Goal: Information Seeking & Learning: Learn about a topic

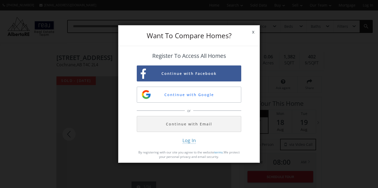
click at [253, 34] on span "x" at bounding box center [253, 32] width 13 height 15
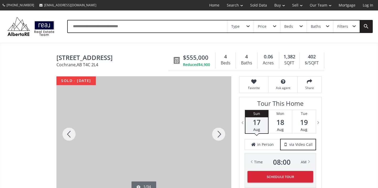
click at [294, 30] on div "Beds" at bounding box center [293, 26] width 26 height 12
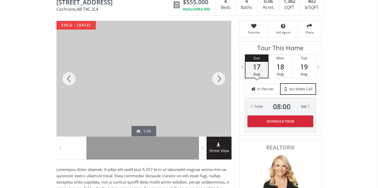
scroll to position [50, 0]
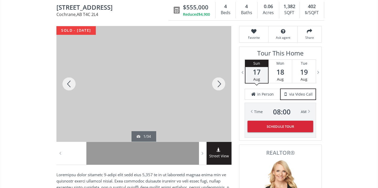
click at [218, 82] on div at bounding box center [218, 84] width 25 height 116
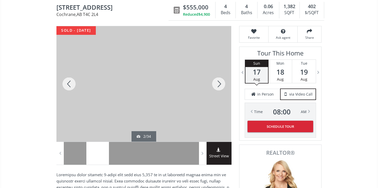
click at [218, 82] on div at bounding box center [218, 84] width 25 height 116
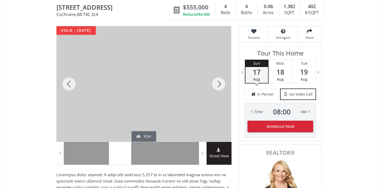
click at [218, 82] on div at bounding box center [218, 84] width 25 height 116
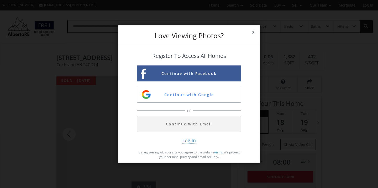
click at [253, 32] on span "x" at bounding box center [253, 32] width 13 height 15
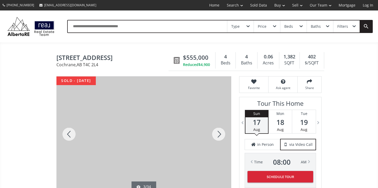
scroll to position [50, 0]
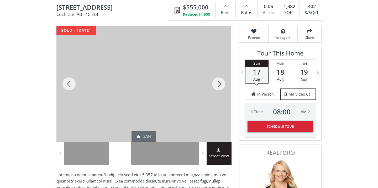
click at [221, 86] on div at bounding box center [218, 84] width 25 height 116
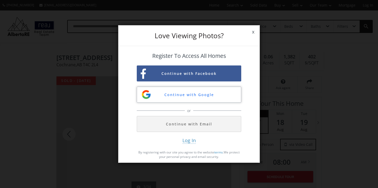
click at [192, 95] on button "Continue with Google" at bounding box center [189, 95] width 104 height 16
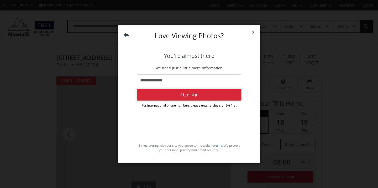
type input "**********"
click at [187, 93] on button "Sign Up" at bounding box center [189, 95] width 104 height 12
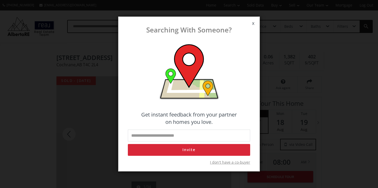
click at [230, 163] on span "I don't have a co-buyer" at bounding box center [230, 162] width 40 height 5
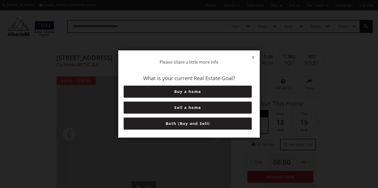
click at [190, 88] on button "Buy a home" at bounding box center [188, 92] width 128 height 12
click at [190, 94] on button "0-3 Months" at bounding box center [188, 92] width 128 height 12
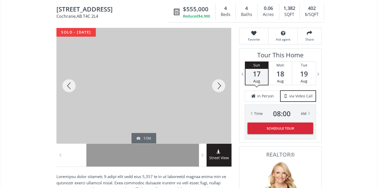
scroll to position [50, 0]
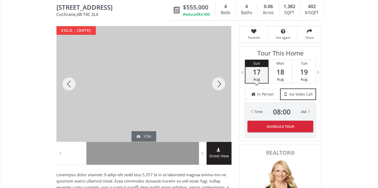
click at [219, 83] on div at bounding box center [218, 84] width 25 height 116
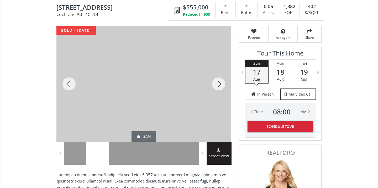
click at [219, 83] on div at bounding box center [218, 84] width 25 height 116
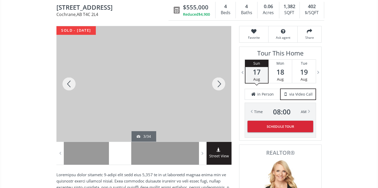
click at [219, 83] on div at bounding box center [218, 84] width 25 height 116
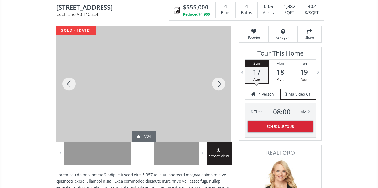
click at [219, 83] on div at bounding box center [218, 84] width 25 height 116
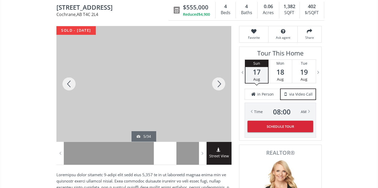
click at [219, 83] on div at bounding box center [218, 84] width 25 height 116
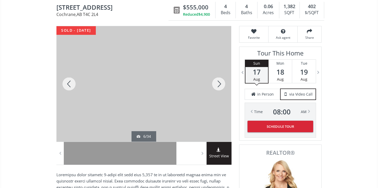
click at [219, 83] on div at bounding box center [218, 84] width 25 height 116
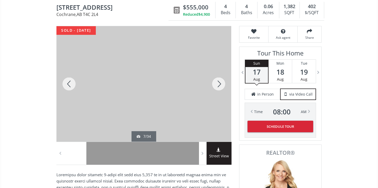
click at [219, 83] on div at bounding box center [218, 84] width 25 height 116
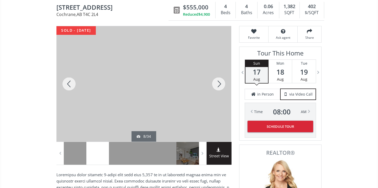
click at [219, 83] on div at bounding box center [218, 84] width 25 height 116
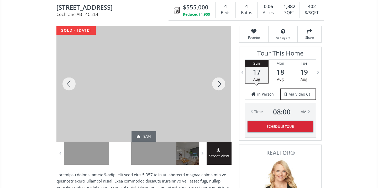
click at [219, 83] on div at bounding box center [218, 84] width 25 height 116
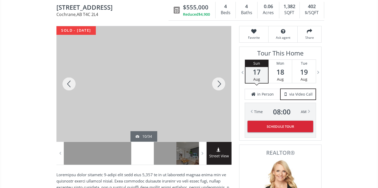
click at [219, 83] on div at bounding box center [218, 84] width 25 height 116
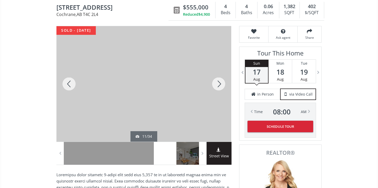
click at [219, 83] on div at bounding box center [218, 84] width 25 height 116
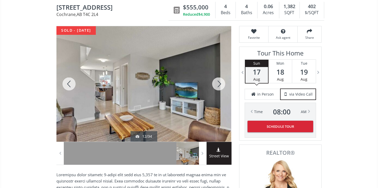
click at [219, 83] on div at bounding box center [218, 84] width 25 height 116
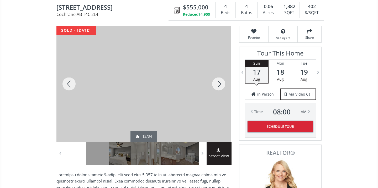
click at [219, 83] on div at bounding box center [218, 84] width 25 height 116
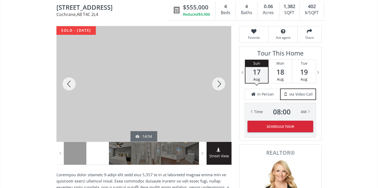
click at [219, 83] on div at bounding box center [218, 84] width 25 height 116
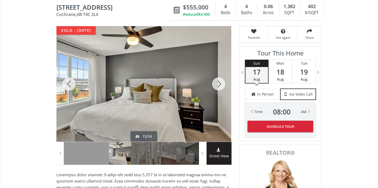
click at [219, 83] on div at bounding box center [218, 84] width 25 height 116
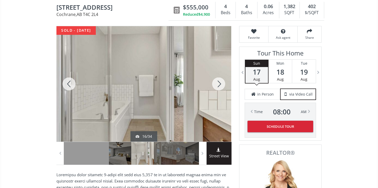
click at [219, 83] on div at bounding box center [218, 84] width 25 height 116
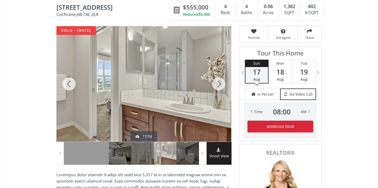
click at [219, 83] on div at bounding box center [218, 84] width 25 height 116
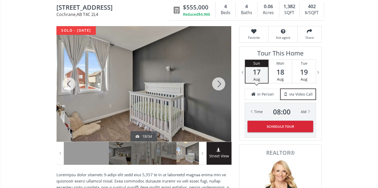
click at [219, 83] on div at bounding box center [218, 84] width 25 height 116
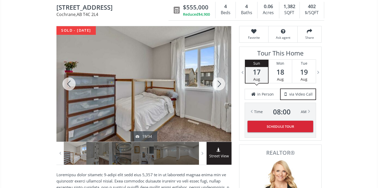
click at [219, 83] on div at bounding box center [218, 84] width 25 height 116
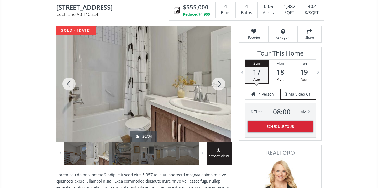
click at [219, 83] on div at bounding box center [218, 84] width 25 height 116
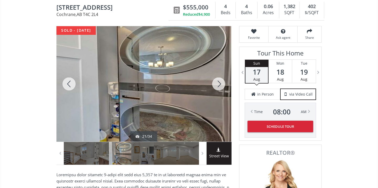
click at [219, 83] on div at bounding box center [218, 84] width 25 height 116
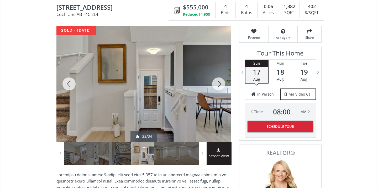
click at [219, 83] on div at bounding box center [218, 84] width 25 height 116
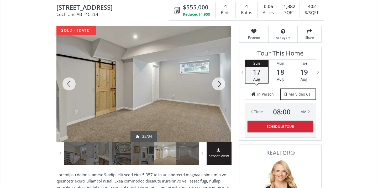
click at [219, 83] on div at bounding box center [218, 84] width 25 height 116
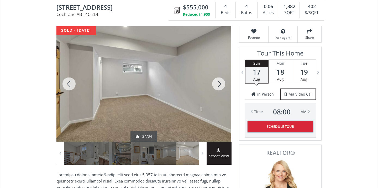
click at [219, 83] on div at bounding box center [218, 84] width 25 height 116
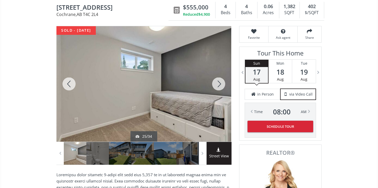
click at [219, 83] on div at bounding box center [218, 84] width 25 height 116
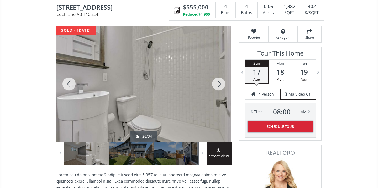
click at [219, 83] on div at bounding box center [218, 84] width 25 height 116
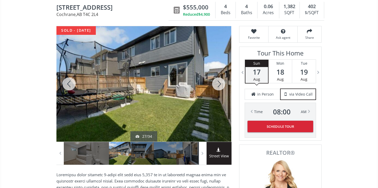
click at [219, 83] on div at bounding box center [218, 84] width 25 height 116
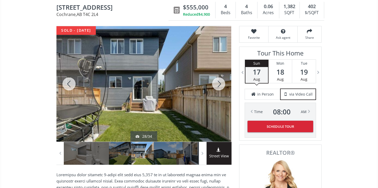
click at [219, 83] on div at bounding box center [218, 84] width 25 height 116
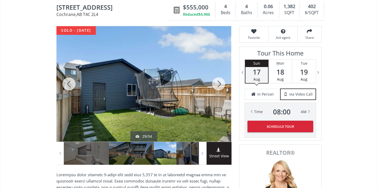
click at [219, 83] on div at bounding box center [218, 84] width 25 height 116
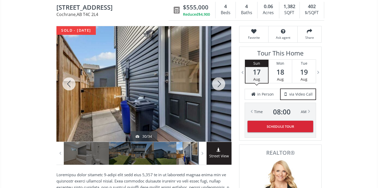
click at [219, 83] on div at bounding box center [218, 84] width 25 height 116
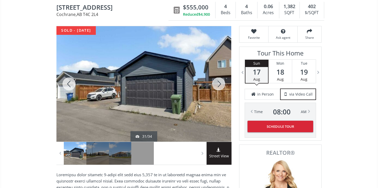
click at [219, 83] on div at bounding box center [218, 84] width 25 height 116
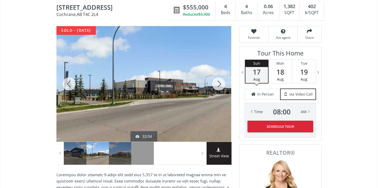
click at [219, 83] on div at bounding box center [218, 84] width 25 height 116
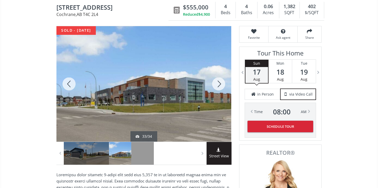
click at [219, 83] on div at bounding box center [218, 84] width 25 height 116
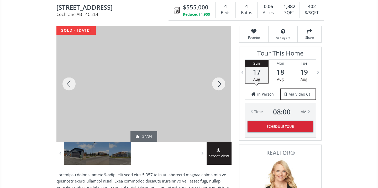
click at [219, 83] on div at bounding box center [218, 84] width 25 height 116
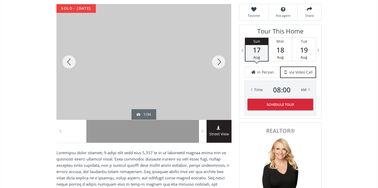
scroll to position [72, 0]
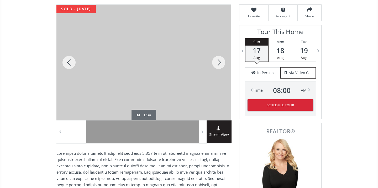
click at [152, 65] on div at bounding box center [143, 63] width 175 height 116
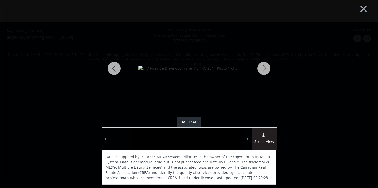
click at [264, 68] on div at bounding box center [263, 68] width 25 height 118
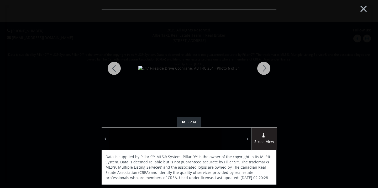
click at [264, 68] on div at bounding box center [263, 68] width 25 height 118
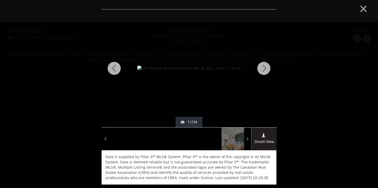
click at [264, 68] on div at bounding box center [263, 68] width 25 height 118
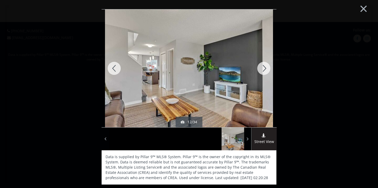
click at [264, 68] on div at bounding box center [263, 68] width 25 height 118
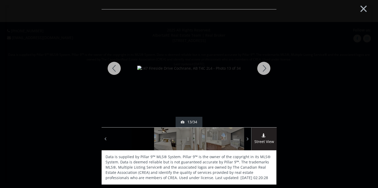
click at [264, 67] on div at bounding box center [263, 68] width 25 height 118
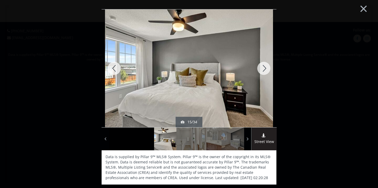
click at [264, 67] on div at bounding box center [263, 68] width 25 height 118
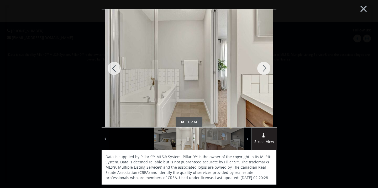
click at [264, 67] on div at bounding box center [263, 68] width 25 height 118
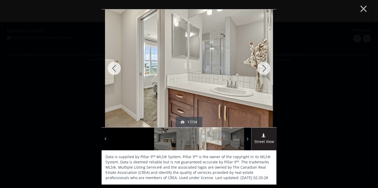
click at [264, 67] on div at bounding box center [263, 68] width 25 height 118
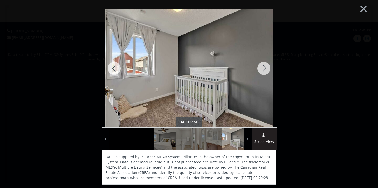
click at [264, 67] on div at bounding box center [263, 68] width 25 height 118
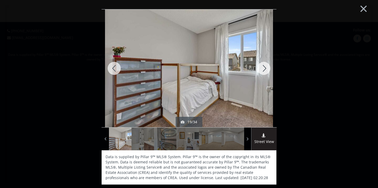
click at [263, 68] on div at bounding box center [263, 68] width 25 height 118
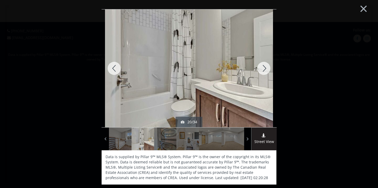
click at [115, 66] on div at bounding box center [114, 68] width 25 height 118
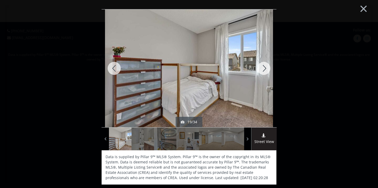
click at [265, 66] on div at bounding box center [263, 68] width 25 height 118
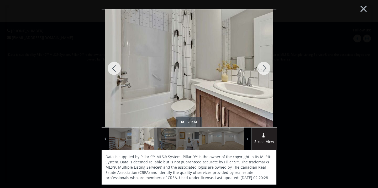
click at [265, 66] on div at bounding box center [263, 68] width 25 height 118
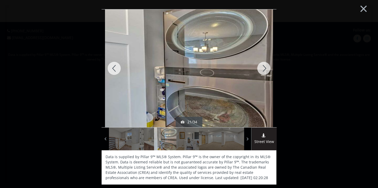
click at [265, 66] on div at bounding box center [263, 68] width 25 height 118
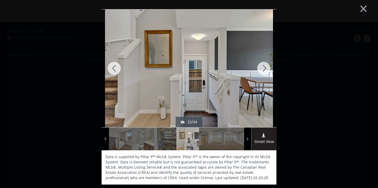
click at [114, 68] on div at bounding box center [114, 68] width 25 height 118
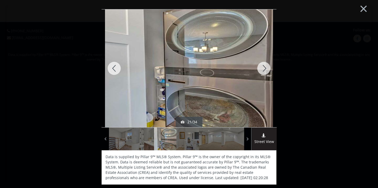
click at [114, 68] on div at bounding box center [114, 68] width 25 height 118
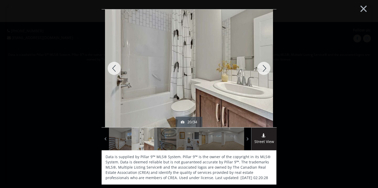
click at [114, 68] on div at bounding box center [114, 68] width 25 height 118
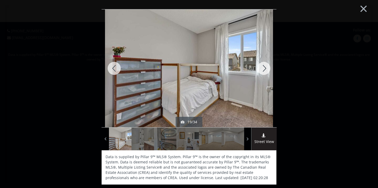
click at [114, 68] on div at bounding box center [114, 68] width 25 height 118
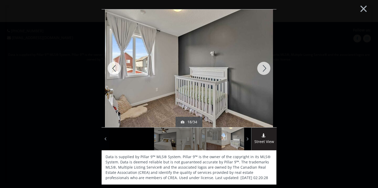
click at [114, 68] on div at bounding box center [114, 68] width 25 height 118
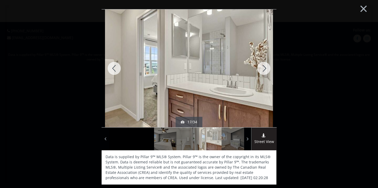
click at [114, 68] on div at bounding box center [114, 68] width 25 height 118
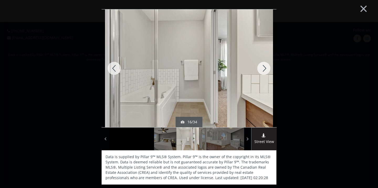
click at [114, 68] on div at bounding box center [114, 68] width 25 height 118
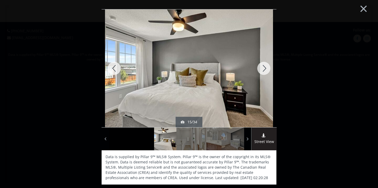
click at [114, 68] on div at bounding box center [114, 68] width 25 height 118
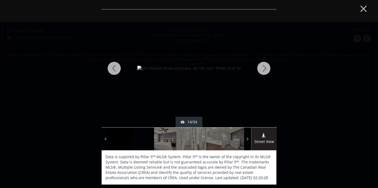
click at [114, 68] on div at bounding box center [114, 68] width 25 height 118
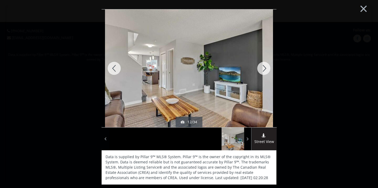
click at [115, 68] on div at bounding box center [114, 68] width 25 height 118
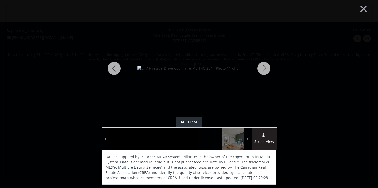
click at [263, 66] on div at bounding box center [263, 68] width 25 height 118
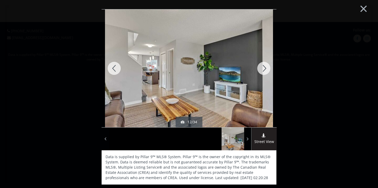
click at [264, 70] on div at bounding box center [263, 68] width 25 height 118
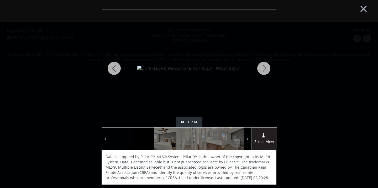
click at [264, 70] on div at bounding box center [263, 68] width 25 height 118
click at [265, 67] on div at bounding box center [263, 68] width 25 height 118
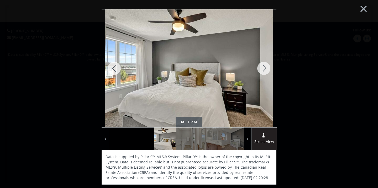
click at [262, 69] on div at bounding box center [263, 68] width 25 height 118
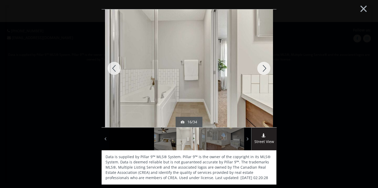
click at [262, 69] on div at bounding box center [263, 68] width 25 height 118
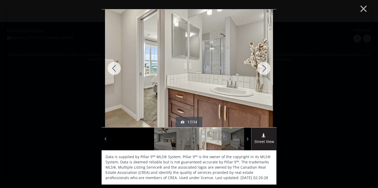
click at [262, 70] on div at bounding box center [263, 68] width 25 height 118
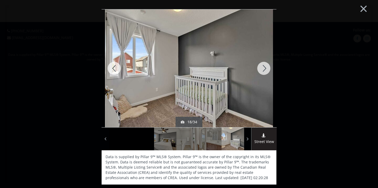
click at [263, 69] on div at bounding box center [263, 68] width 25 height 118
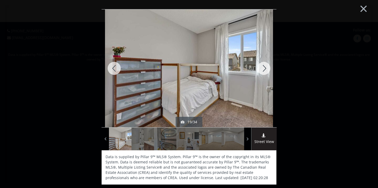
click at [266, 67] on div at bounding box center [263, 68] width 25 height 118
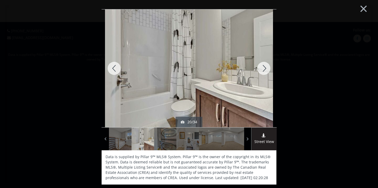
click at [266, 67] on div at bounding box center [263, 68] width 25 height 118
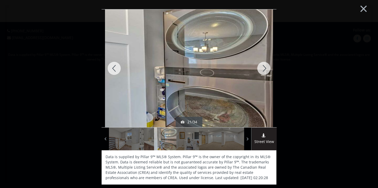
click at [266, 67] on div at bounding box center [263, 68] width 25 height 118
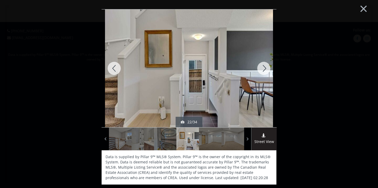
click at [263, 70] on div at bounding box center [263, 68] width 25 height 118
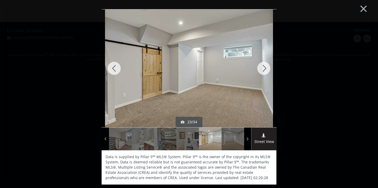
click at [263, 70] on div at bounding box center [263, 68] width 25 height 118
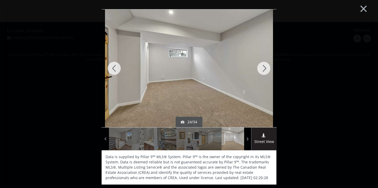
click at [263, 70] on div at bounding box center [263, 68] width 25 height 118
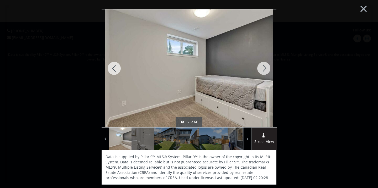
click at [265, 68] on div at bounding box center [263, 68] width 25 height 118
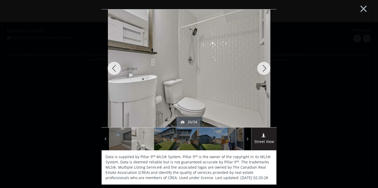
click at [265, 68] on div at bounding box center [263, 68] width 25 height 118
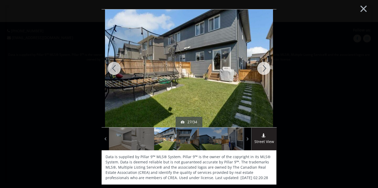
click at [116, 67] on div at bounding box center [114, 68] width 25 height 118
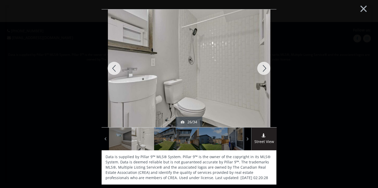
click at [263, 70] on div at bounding box center [263, 68] width 25 height 118
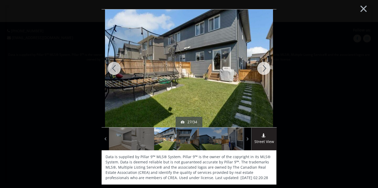
click at [265, 71] on div at bounding box center [263, 68] width 25 height 118
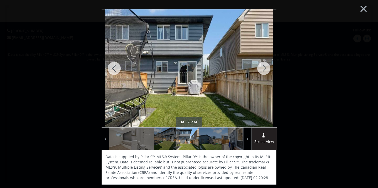
click at [265, 71] on div at bounding box center [263, 68] width 25 height 118
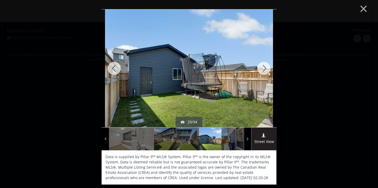
click at [265, 71] on div at bounding box center [263, 68] width 25 height 118
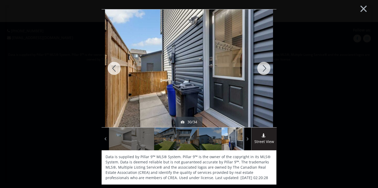
click at [265, 71] on div at bounding box center [263, 68] width 25 height 118
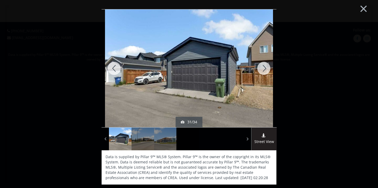
click at [263, 70] on div at bounding box center [263, 68] width 25 height 118
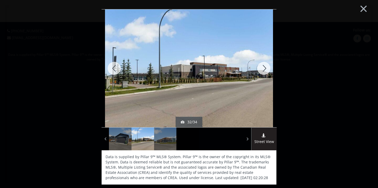
click at [263, 70] on div at bounding box center [263, 68] width 25 height 118
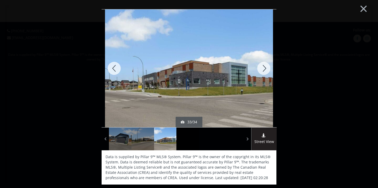
click at [263, 70] on div at bounding box center [263, 68] width 25 height 118
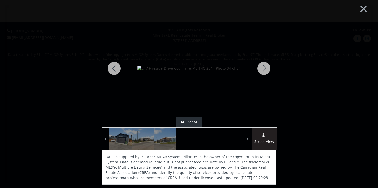
click at [263, 70] on div at bounding box center [263, 68] width 25 height 118
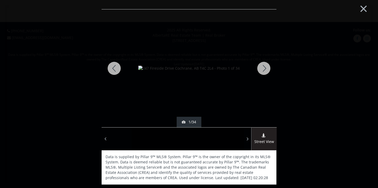
click at [113, 68] on div at bounding box center [114, 68] width 25 height 118
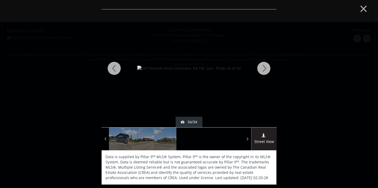
click at [113, 68] on div at bounding box center [114, 68] width 25 height 118
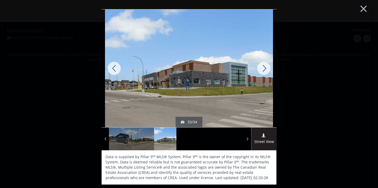
click at [113, 68] on div at bounding box center [114, 68] width 25 height 118
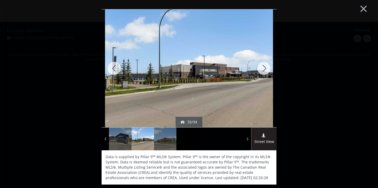
click at [113, 68] on div at bounding box center [114, 68] width 25 height 118
